Goal: Information Seeking & Learning: Learn about a topic

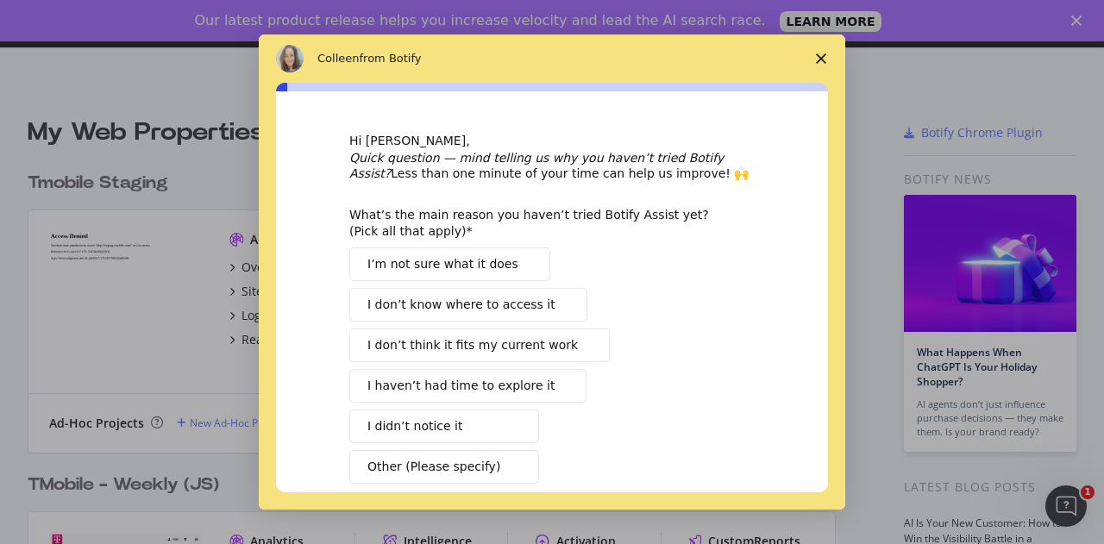
click at [826, 44] on span "Close survey" at bounding box center [821, 58] width 48 height 48
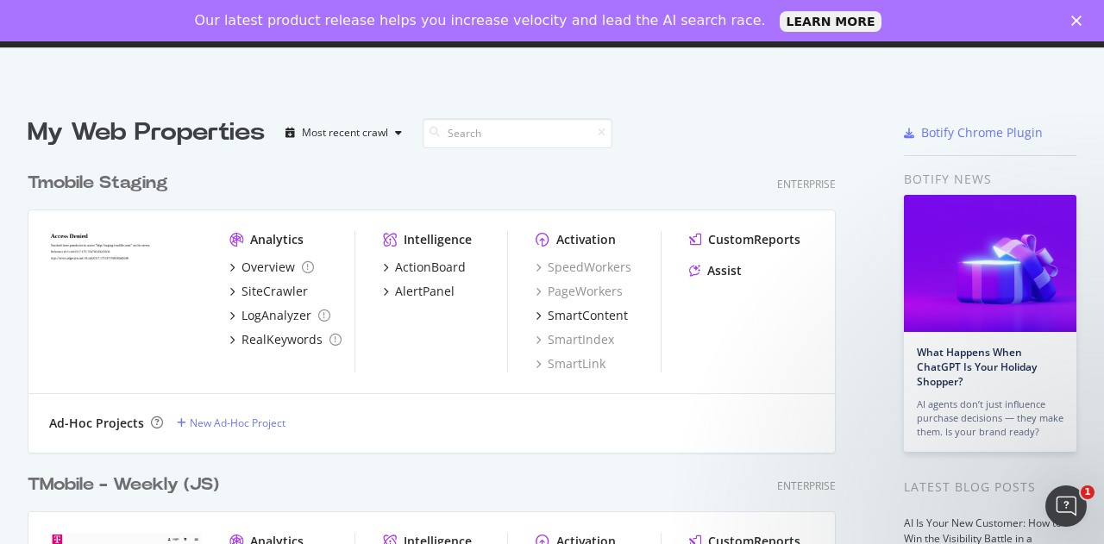
click at [1081, 22] on div "Close" at bounding box center [1079, 21] width 17 height 10
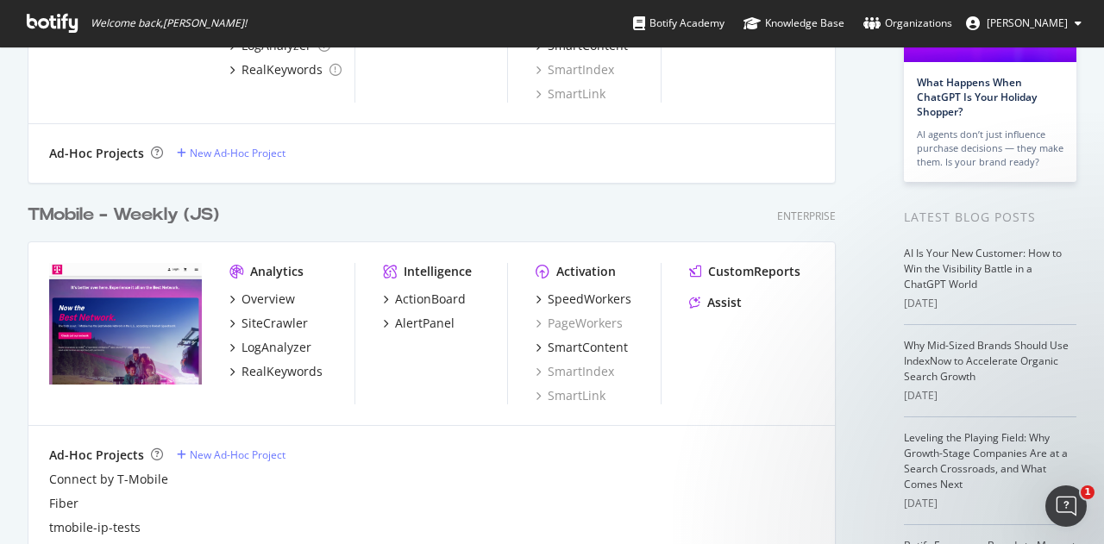
scroll to position [388, 0]
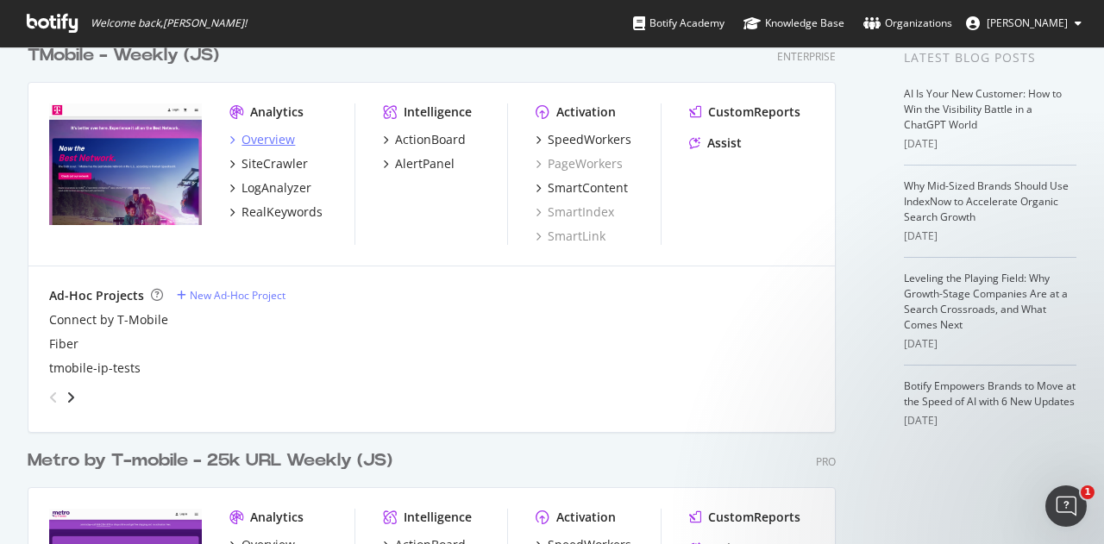
click at [269, 138] on div "Overview" at bounding box center [267, 139] width 53 height 17
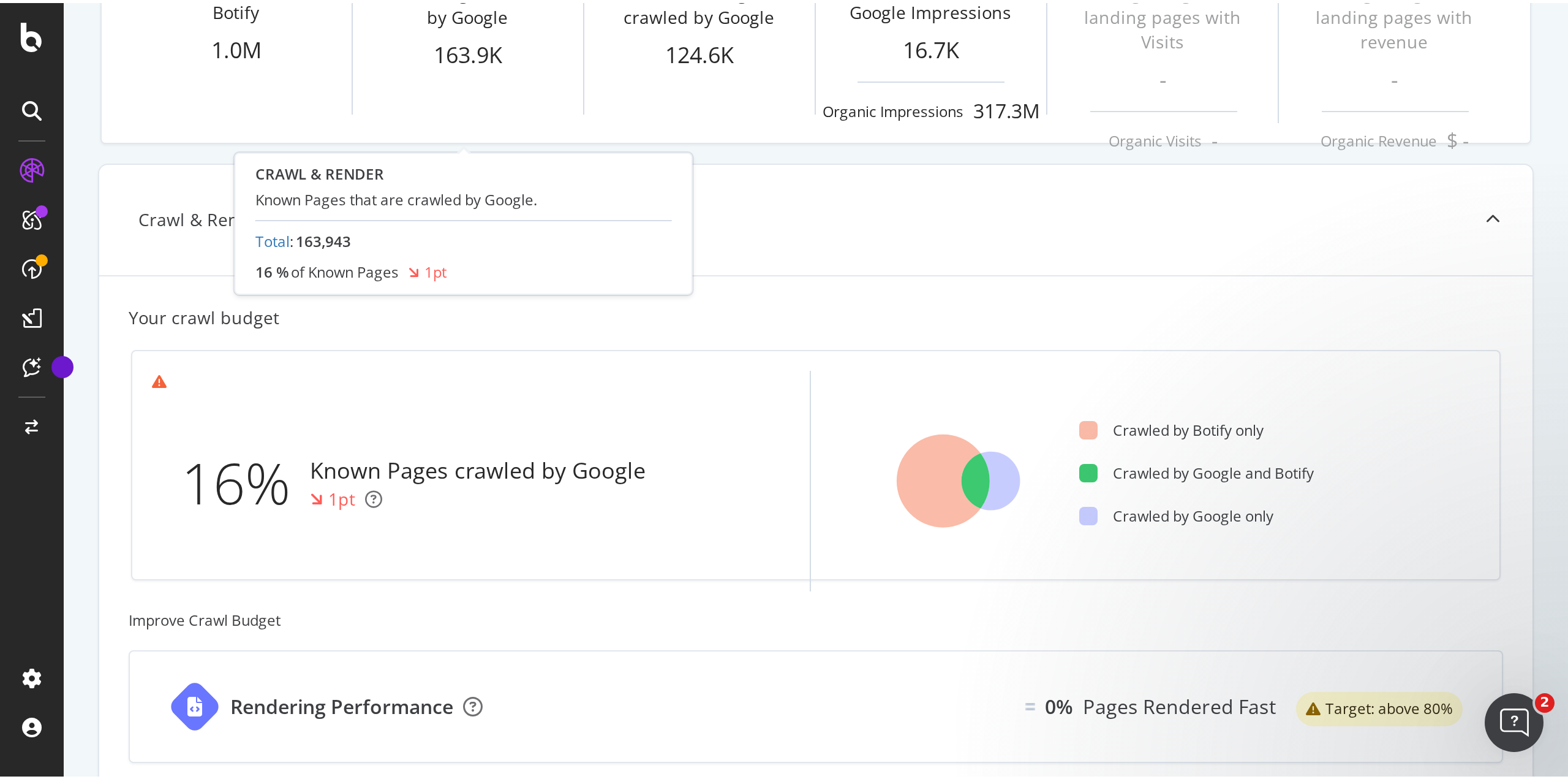
scroll to position [215, 0]
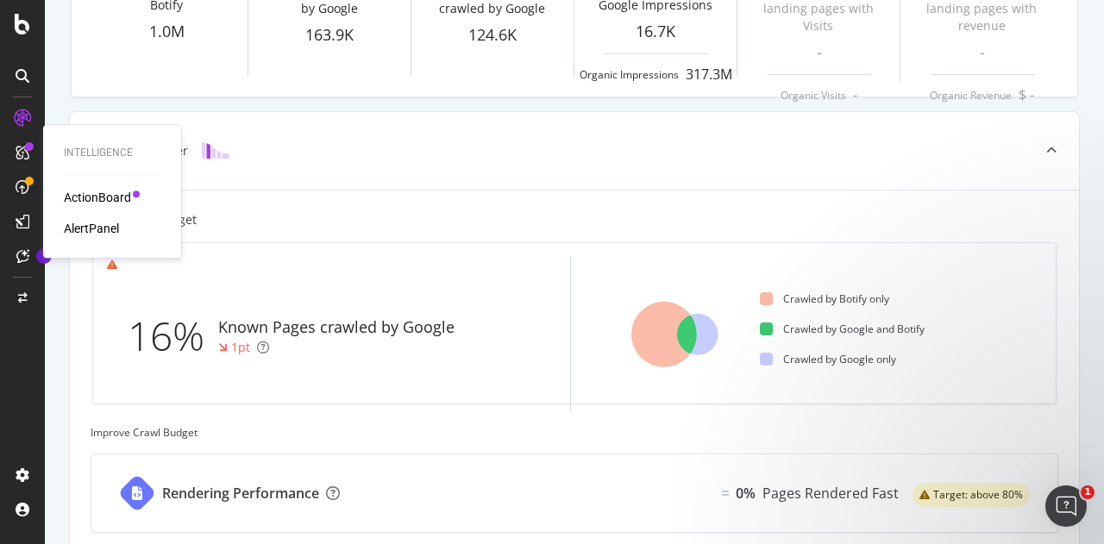
click at [93, 200] on div "ActionBoard" at bounding box center [97, 197] width 67 height 17
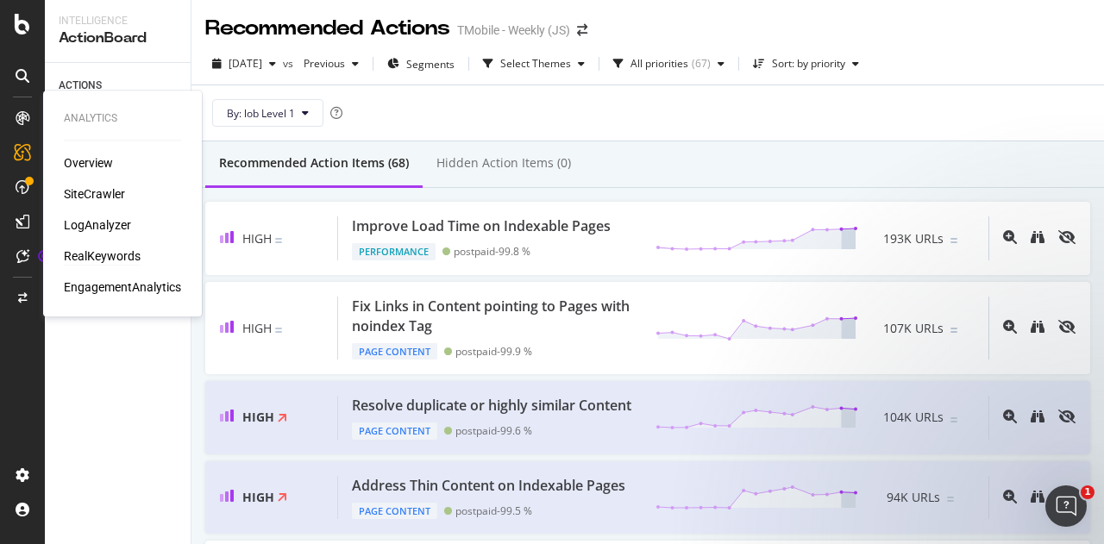
click at [107, 260] on div "RealKeywords" at bounding box center [102, 255] width 77 height 17
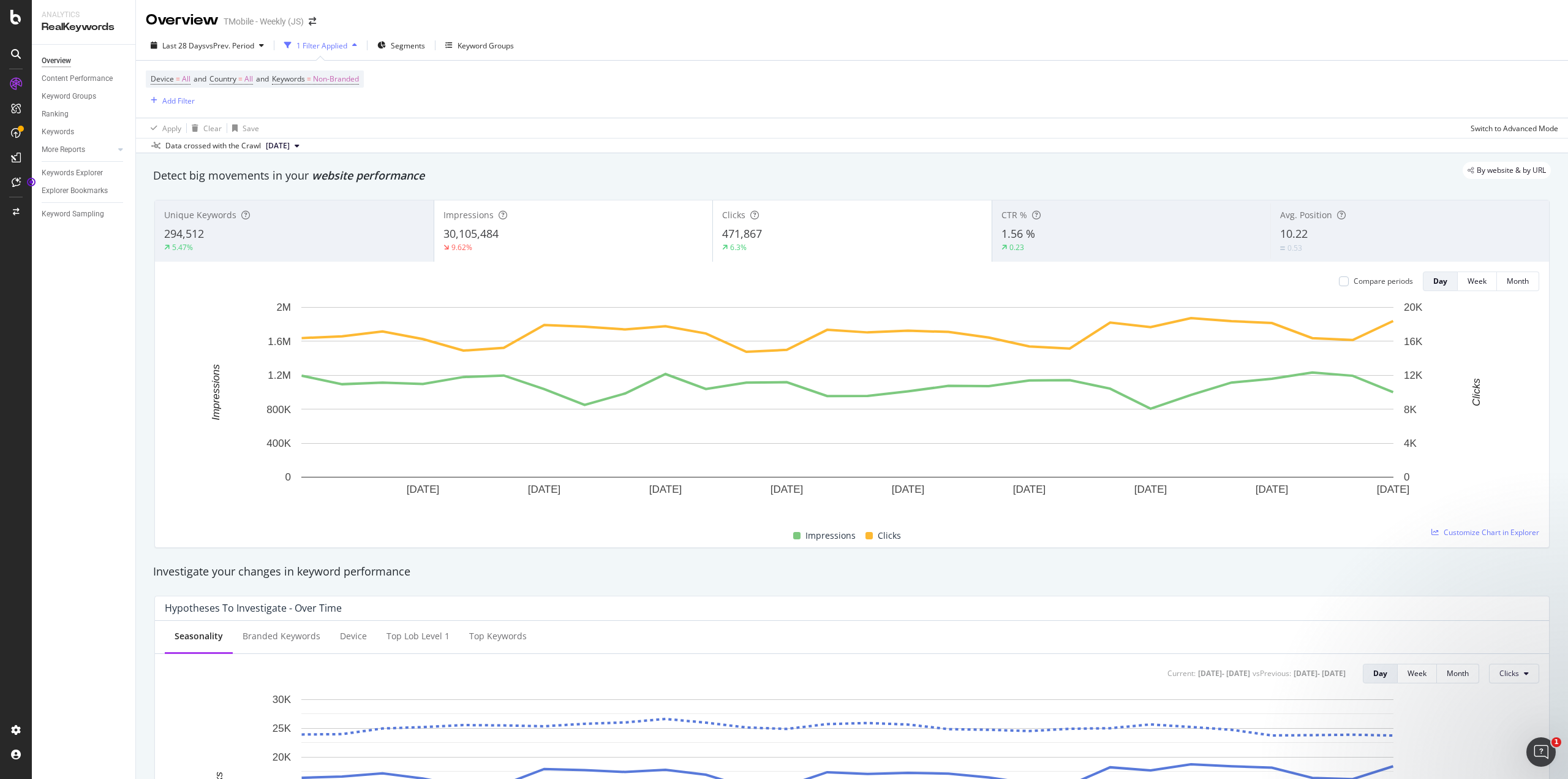
click at [357, 42] on icon "button" at bounding box center [355, 45] width 5 height 7
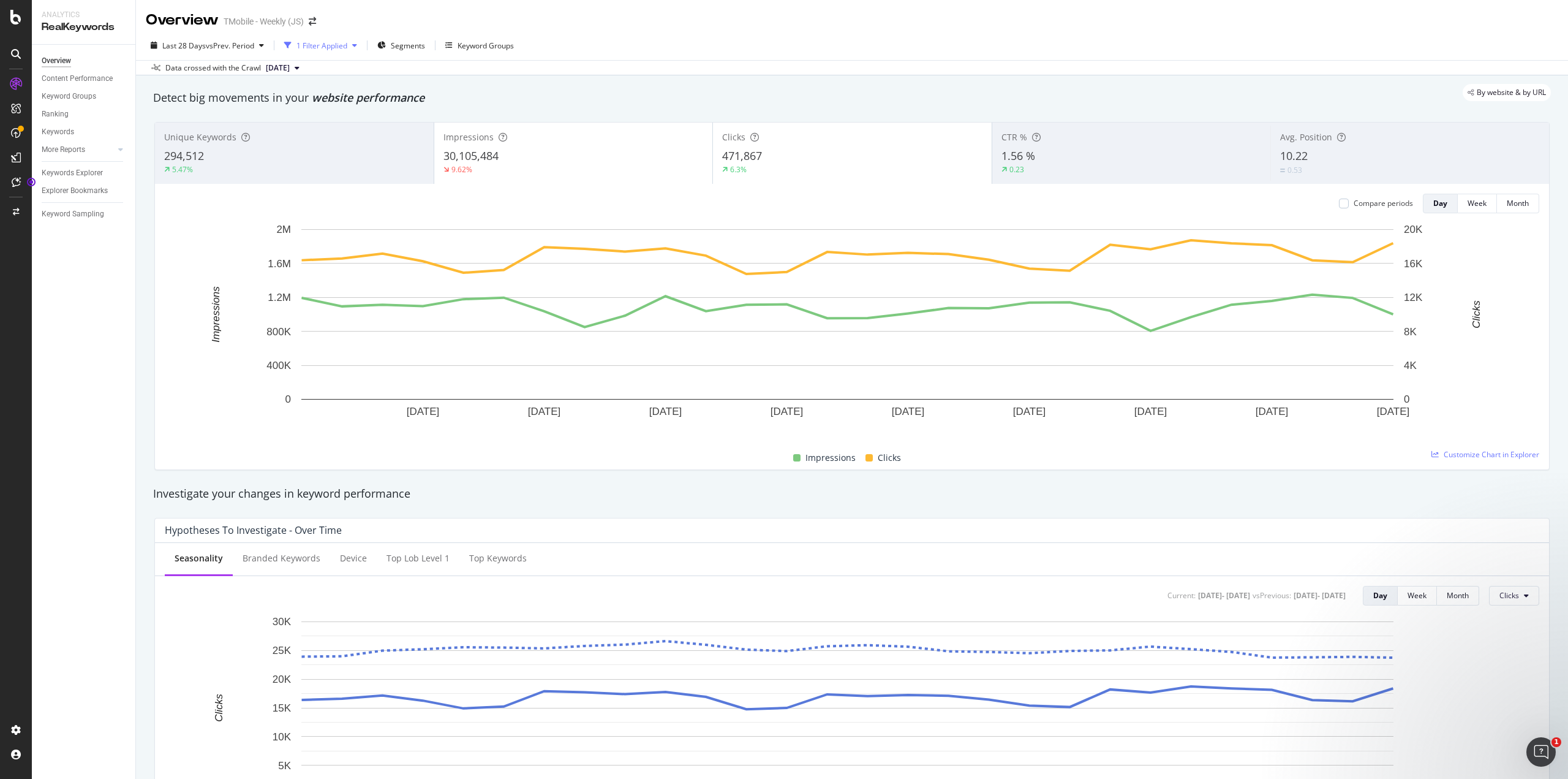
click at [357, 45] on icon "button" at bounding box center [355, 45] width 5 height 7
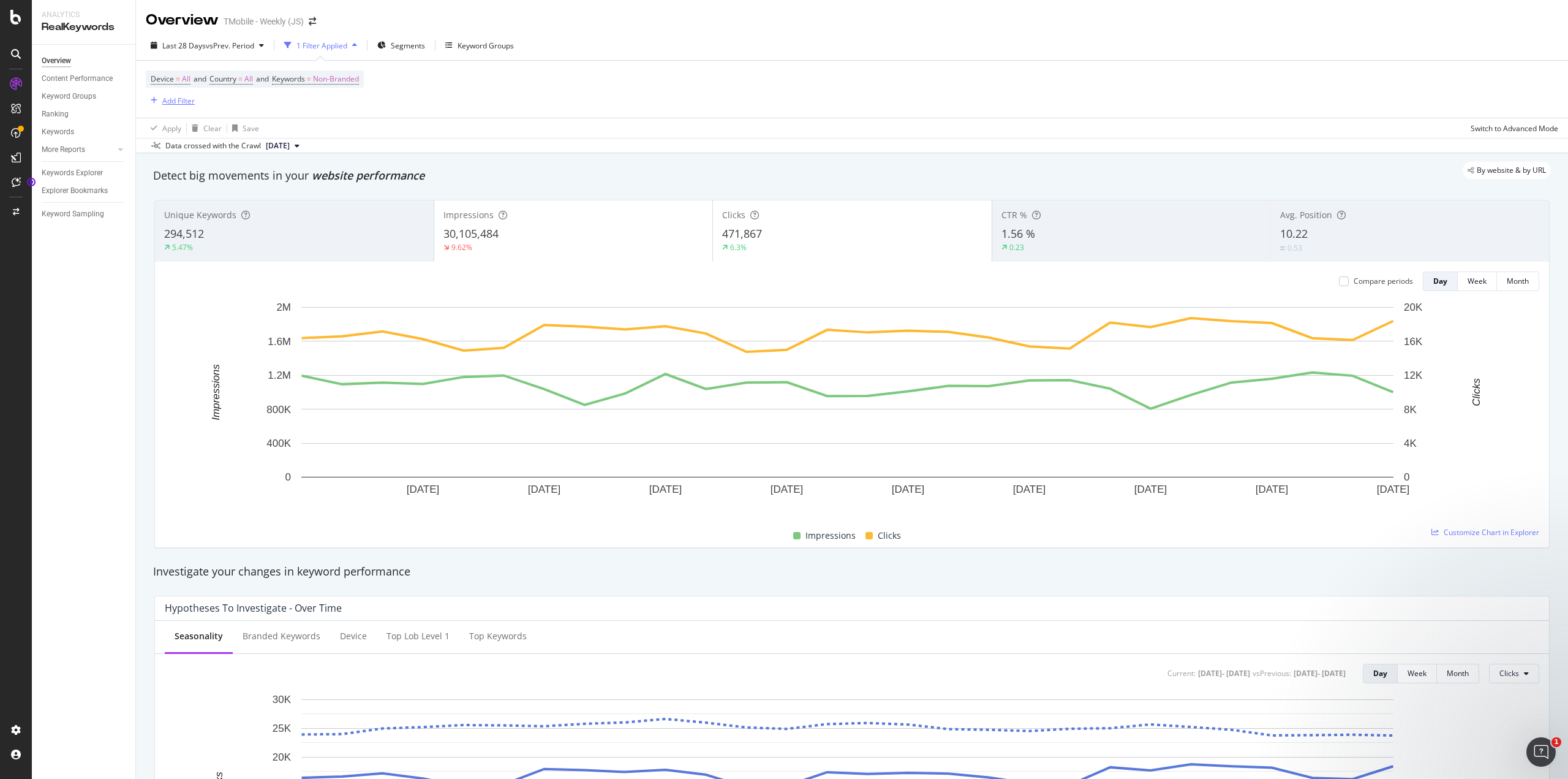
click at [171, 104] on div "Add Filter" at bounding box center [178, 100] width 33 height 11
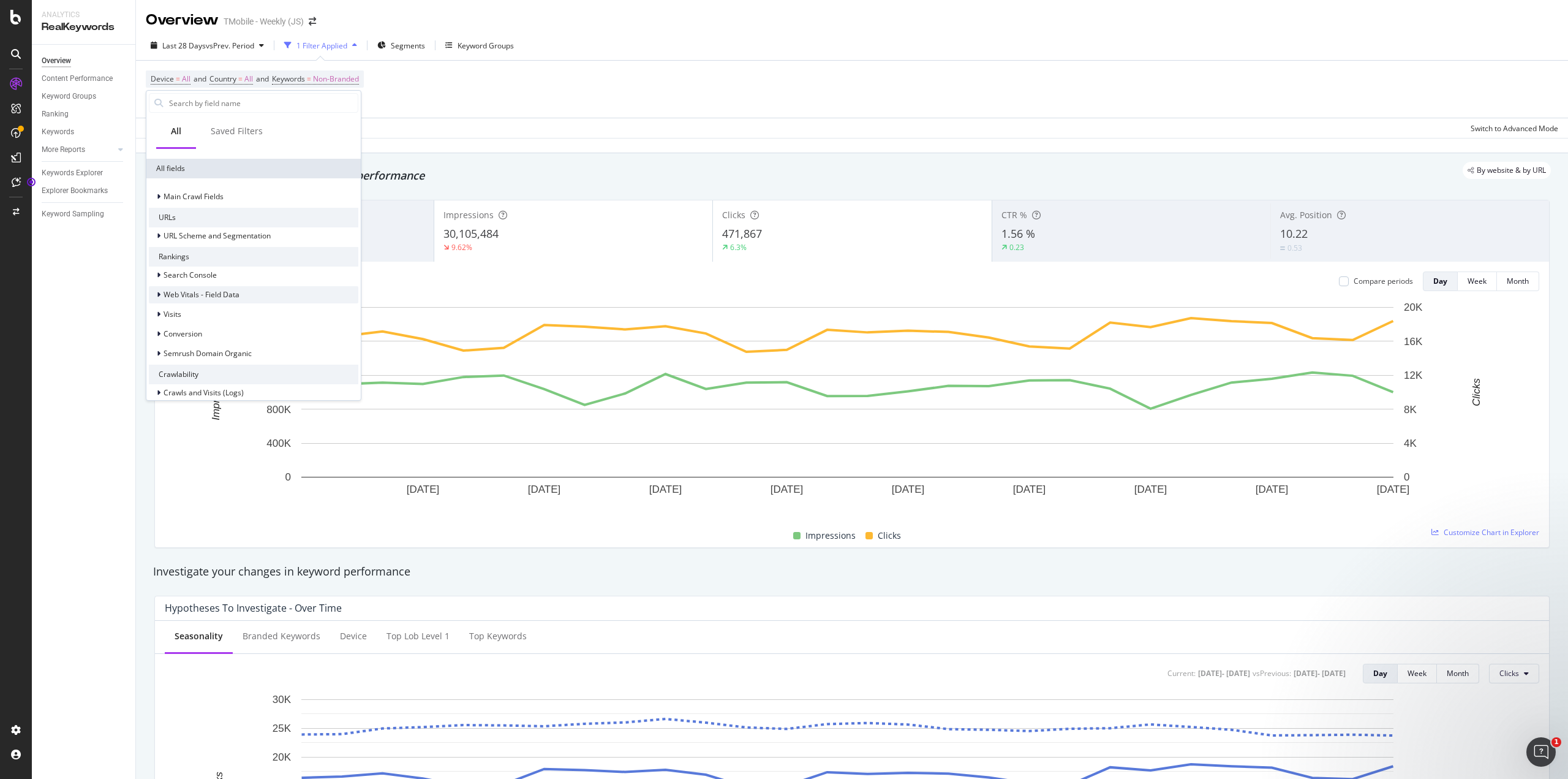
scroll to position [122, 0]
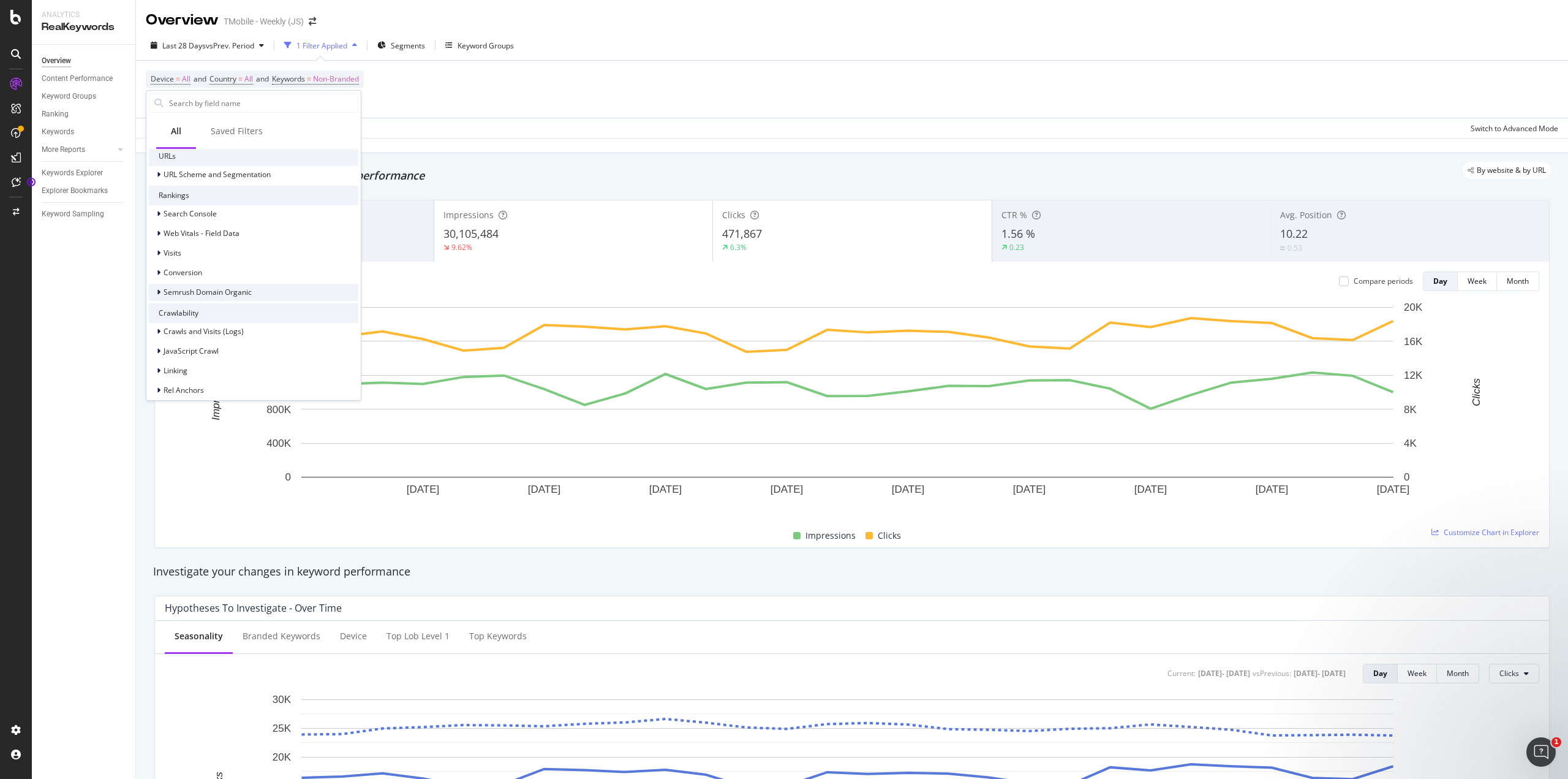
click at [246, 294] on span "Semrush Domain Organic" at bounding box center [207, 291] width 88 height 11
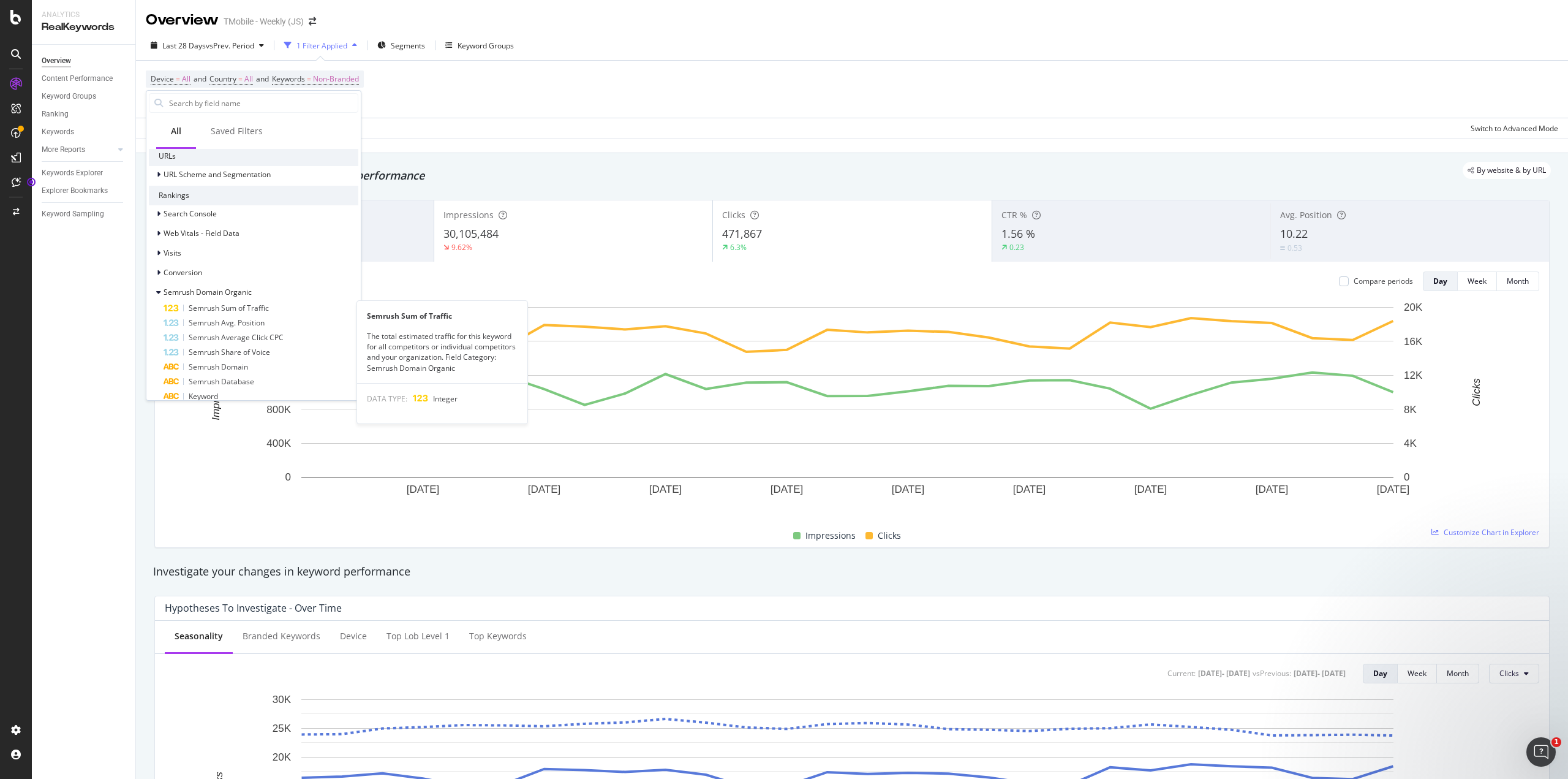
scroll to position [184, 0]
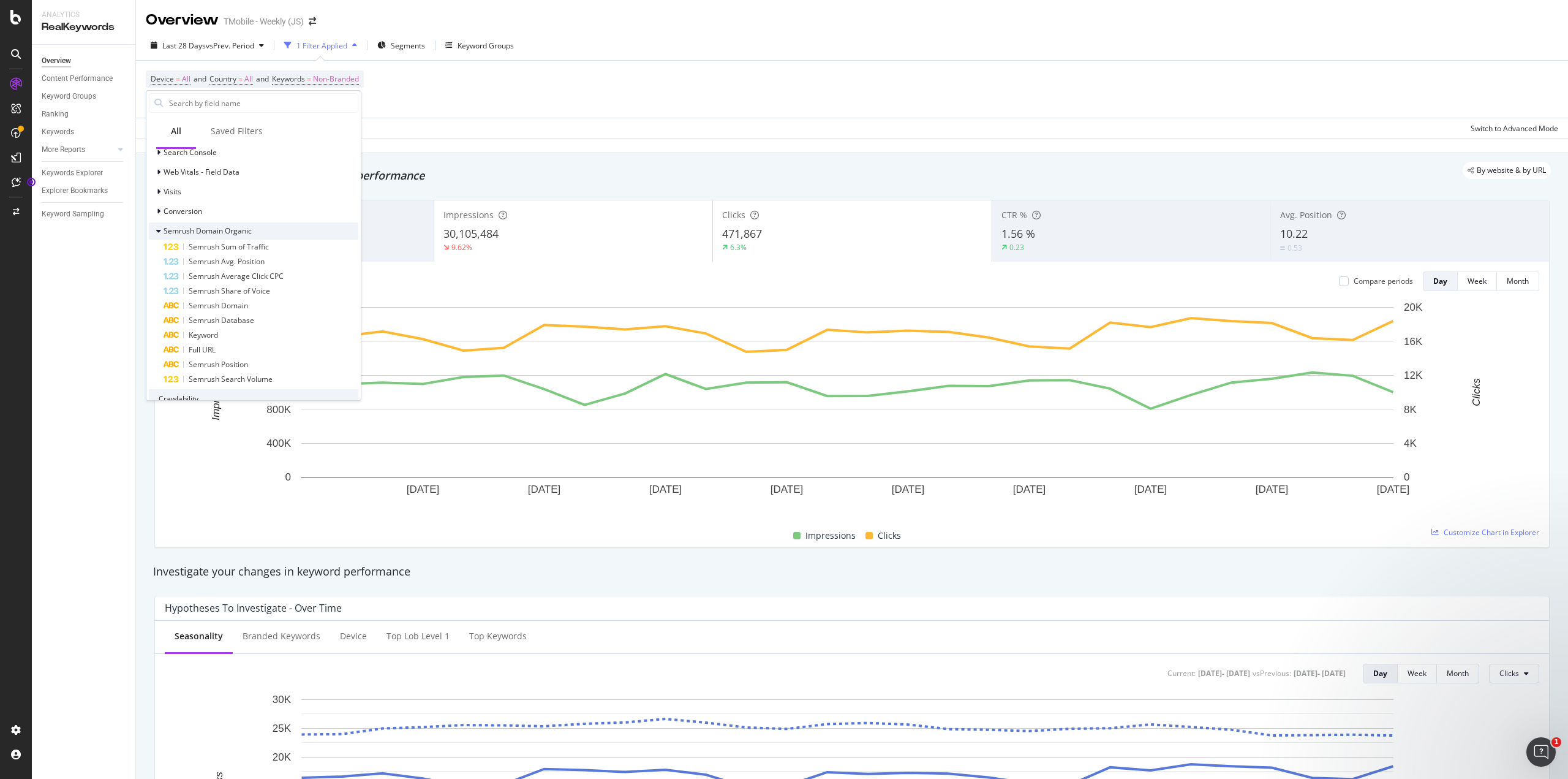
click at [242, 234] on span "Semrush Domain Organic" at bounding box center [207, 230] width 88 height 11
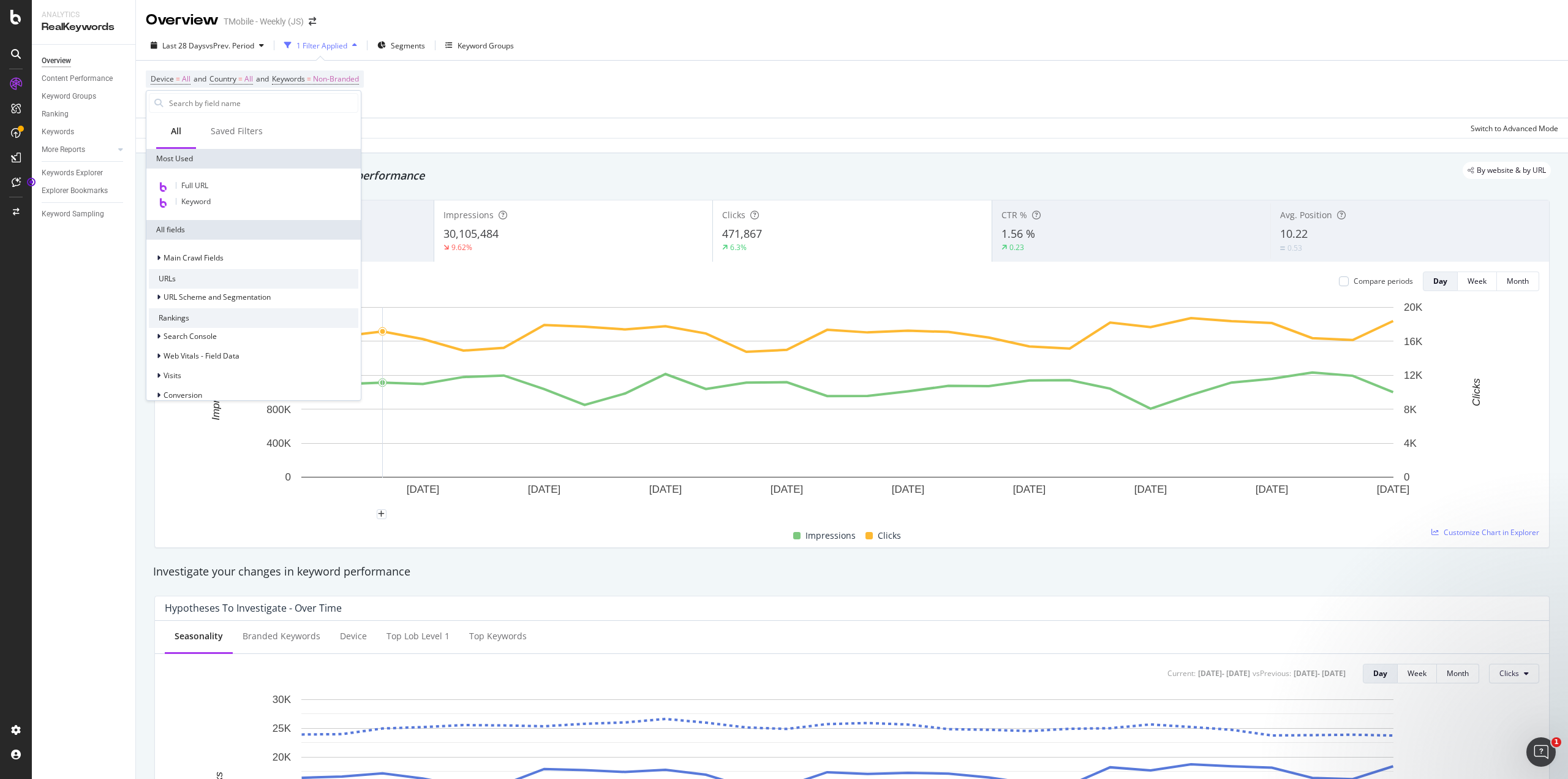
click at [426, 122] on div "Apply Clear Save Switch to Advanced Mode" at bounding box center [852, 128] width 1432 height 20
